Goal: Navigation & Orientation: Find specific page/section

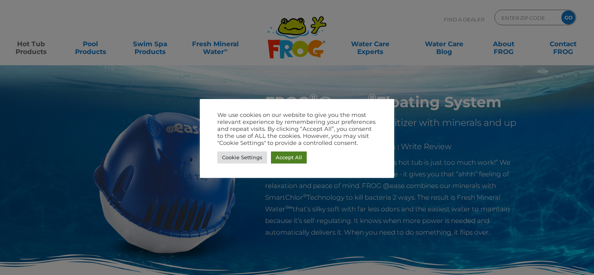
click at [290, 158] on link "Accept All" at bounding box center [289, 158] width 36 height 12
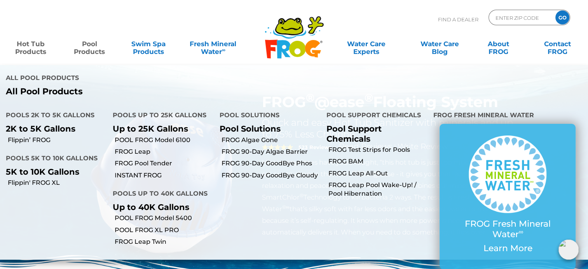
click at [100, 49] on link "Pool Products" at bounding box center [90, 44] width 46 height 16
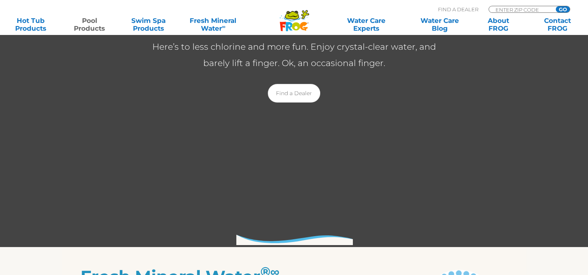
scroll to position [201, 0]
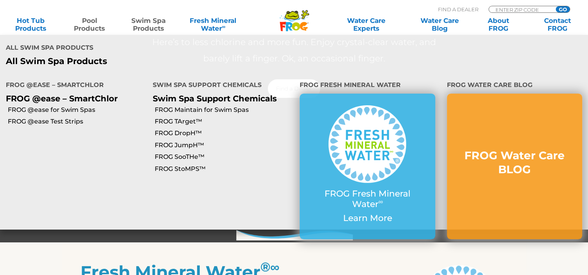
click at [154, 23] on link "Swim Spa Products" at bounding box center [149, 25] width 46 height 16
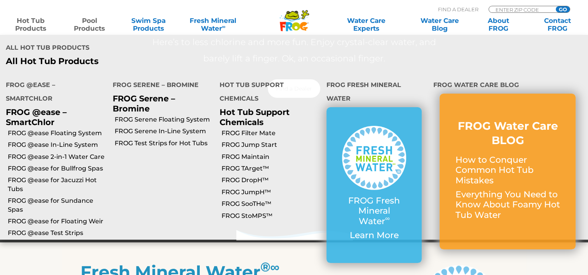
click at [46, 24] on link "Hot Tub Products" at bounding box center [31, 25] width 46 height 16
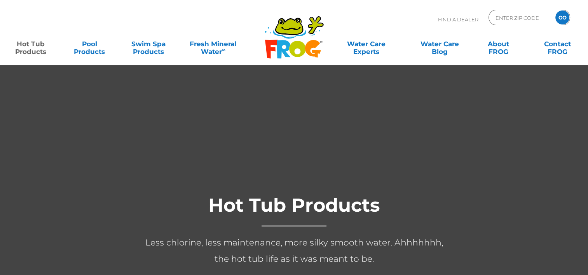
click at [34, 24] on div "Find A Dealer ENTER ZIP CODE GO" at bounding box center [294, 23] width 573 height 26
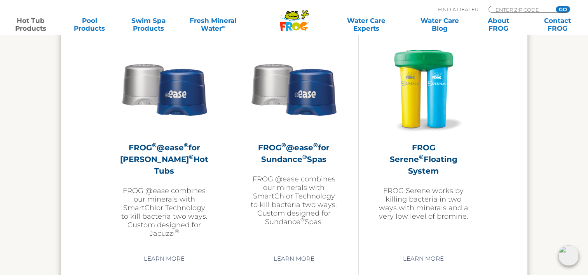
scroll to position [1395, 0]
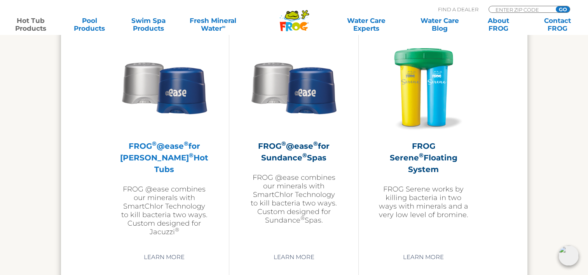
click at [154, 159] on h2 "FROG ® @ease ® for Jacuzzi ® Hot Tubs" at bounding box center [164, 157] width 90 height 35
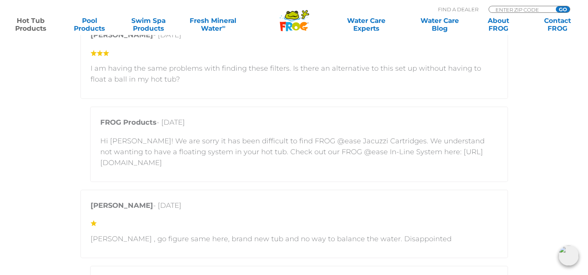
scroll to position [1368, 0]
drag, startPoint x: 97, startPoint y: 163, endPoint x: 333, endPoint y: 167, distance: 235.6
click at [333, 167] on div "FROG Products - September 7, 2025 Hi Keith! We are sorry it has been difficult …" at bounding box center [299, 144] width 418 height 75
drag, startPoint x: 333, startPoint y: 167, endPoint x: 319, endPoint y: 164, distance: 14.3
click at [319, 164] on p "Hi Keith! We are sorry it has been difficult to find FROG @ease Jacuzzi Cartrid…" at bounding box center [299, 152] width 398 height 33
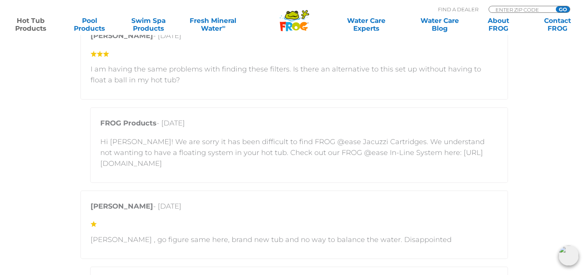
copy p "https://www.frogproducts.com/product/frog-ease-in-line-system/"
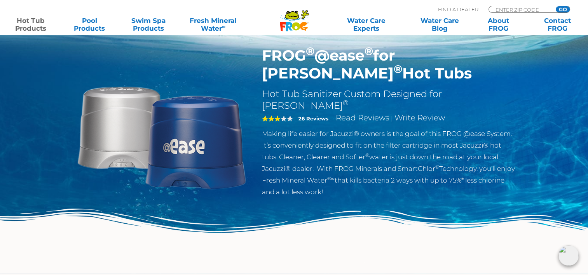
scroll to position [0, 0]
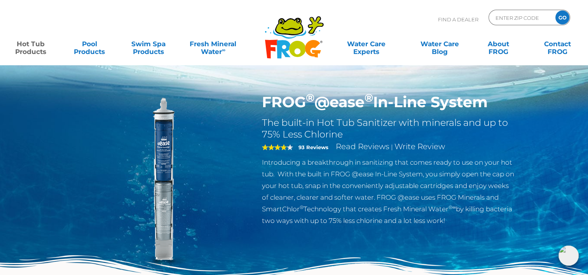
click at [168, 156] on img at bounding box center [162, 182] width 178 height 178
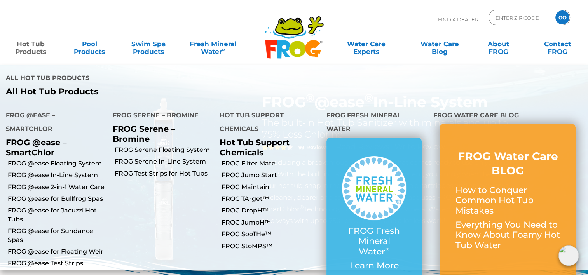
click at [34, 52] on link "Hot Tub Products" at bounding box center [31, 44] width 46 height 16
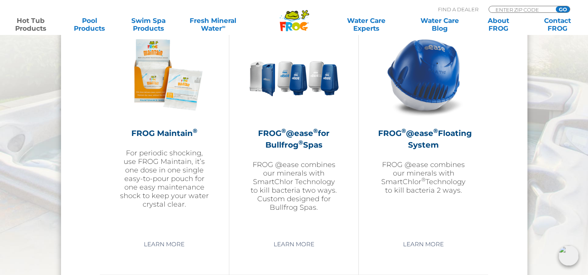
scroll to position [896, 0]
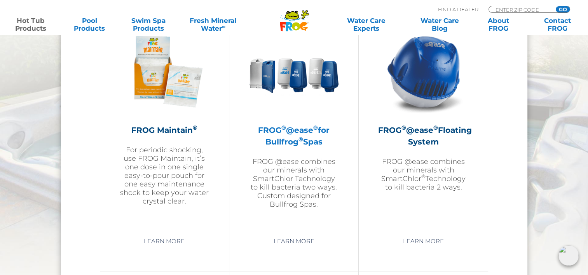
click at [283, 145] on h2 "FROG ® @ease ® for Bullfrog ® Spas" at bounding box center [294, 135] width 90 height 23
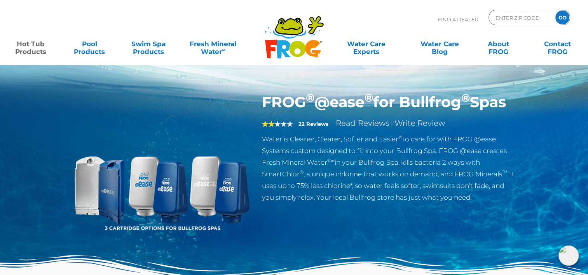
click at [223, 196] on img at bounding box center [162, 182] width 178 height 178
click at [501, 15] on input "Zip Code Form" at bounding box center [521, 17] width 52 height 11
type input "44044"
click at [567, 17] on input "GO" at bounding box center [562, 17] width 14 height 14
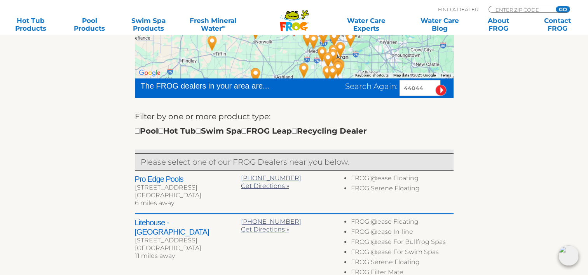
scroll to position [226, 0]
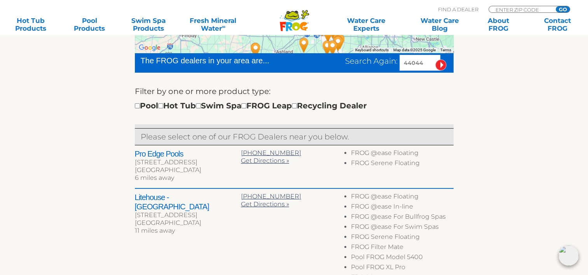
click at [163, 104] on div "Pool Hot Tub Swim Spa FROG Leap Recycling Dealer" at bounding box center [251, 106] width 232 height 12
click at [163, 105] on input "checkbox" at bounding box center [160, 105] width 5 height 5
checkbox input "true"
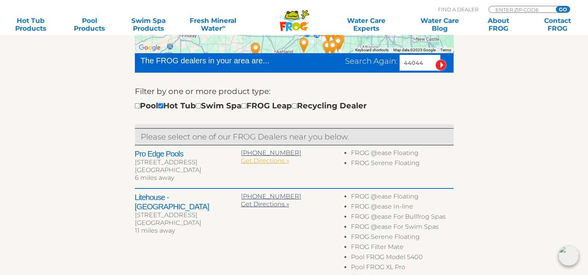
click at [253, 161] on span "Get Directions »" at bounding box center [265, 160] width 48 height 7
